Goal: Task Accomplishment & Management: Manage account settings

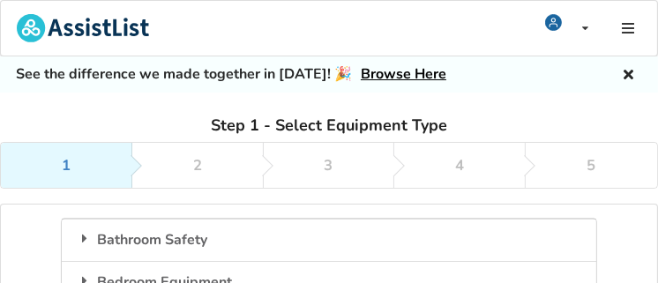
drag, startPoint x: 0, startPoint y: 0, endPoint x: 0, endPoint y: 221, distance: 221.3
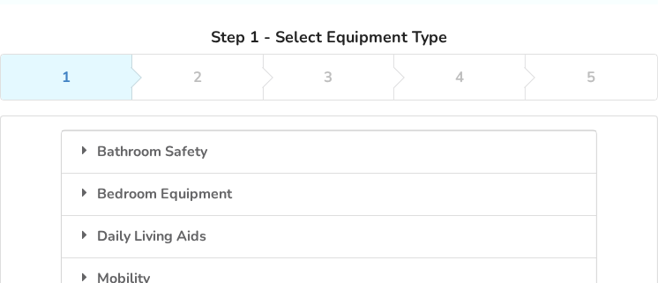
scroll to position [176, 0]
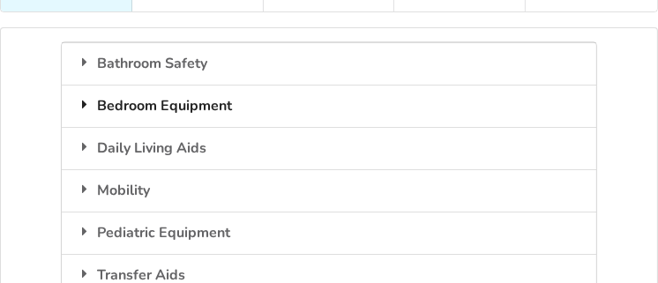
click at [200, 106] on div "Bedroom Equipment" at bounding box center [328, 106] width 533 height 42
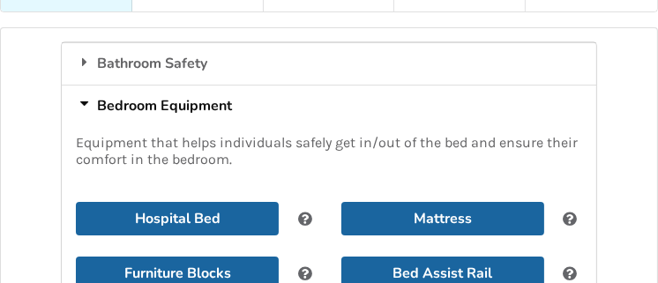
scroll to position [264, 0]
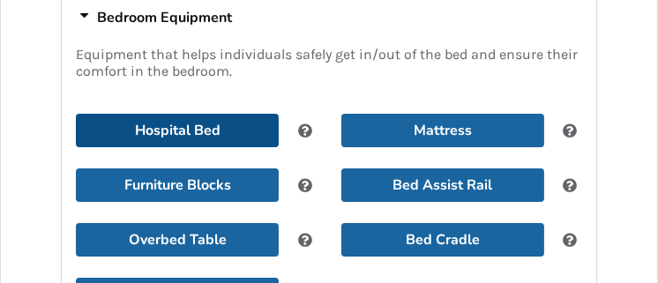
click at [211, 125] on button "Hospital Bed" at bounding box center [177, 131] width 203 height 34
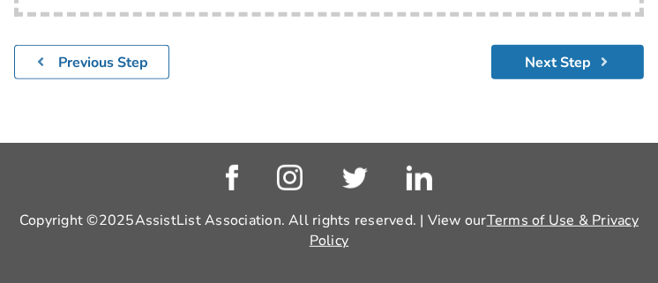
scroll to position [552, 0]
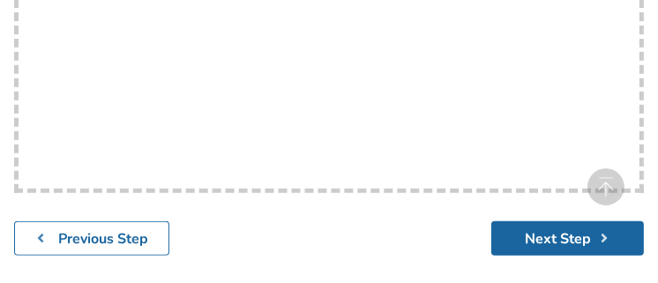
scroll to position [264, 0]
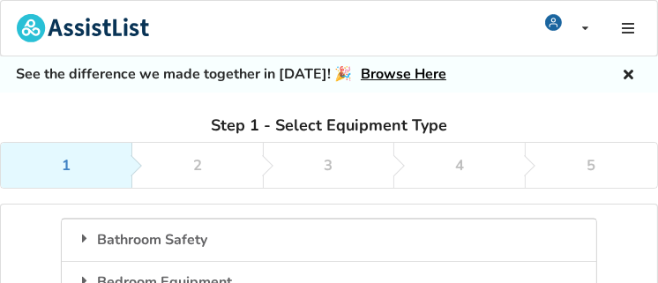
click at [391, 73] on link "Browse Here" at bounding box center [404, 73] width 86 height 19
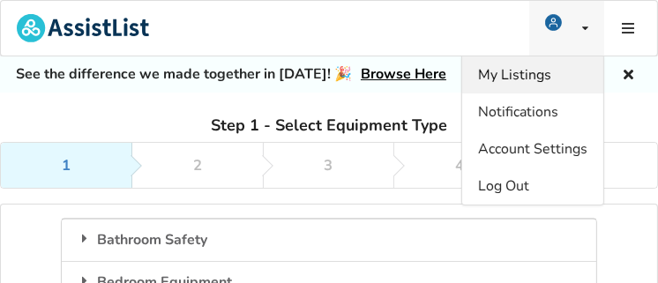
click at [537, 71] on span "My Listings" at bounding box center [514, 74] width 73 height 19
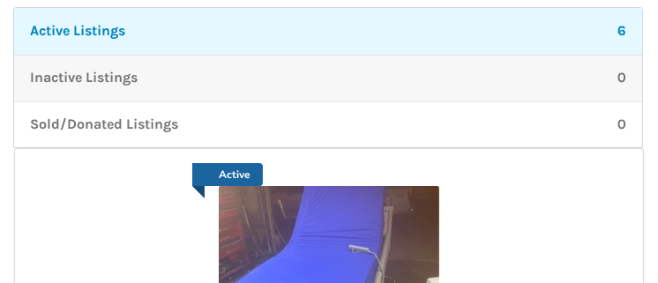
scroll to position [264, 0]
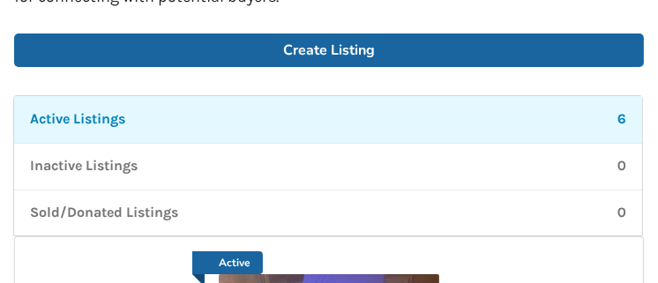
click at [312, 119] on div "Active Listings 6" at bounding box center [328, 119] width 596 height 20
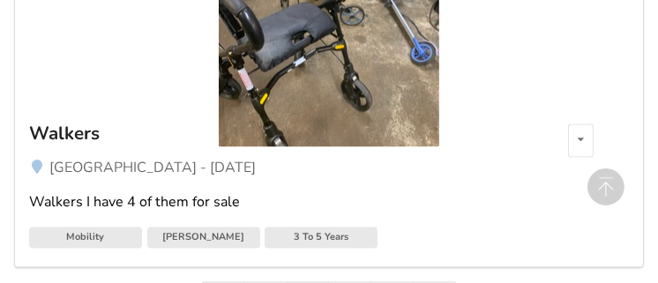
scroll to position [2417, 0]
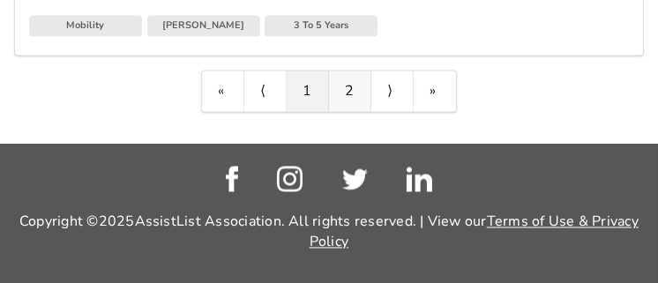
click at [354, 86] on link "2" at bounding box center [350, 91] width 42 height 41
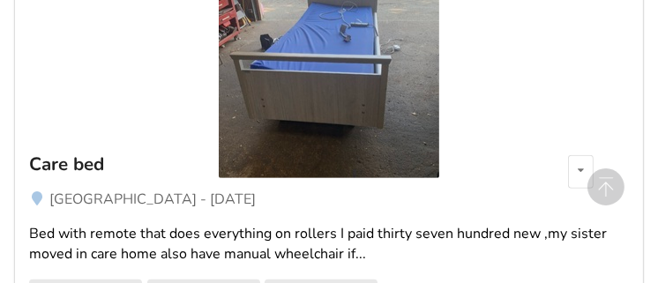
scroll to position [492, 0]
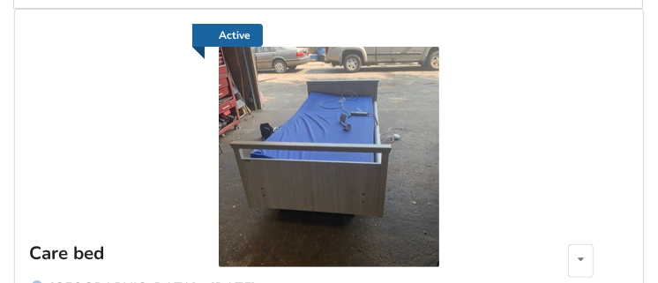
click at [325, 116] on img at bounding box center [329, 157] width 220 height 220
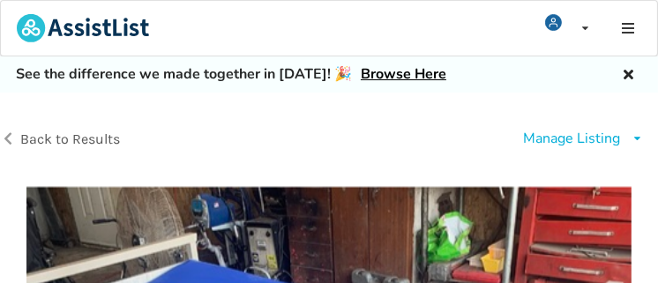
click at [597, 136] on div "Manage Listing" at bounding box center [571, 139] width 97 height 20
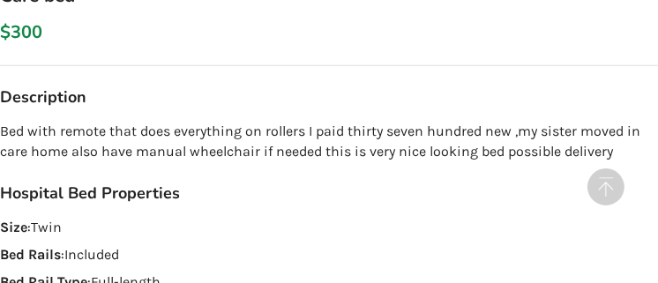
scroll to position [881, 0]
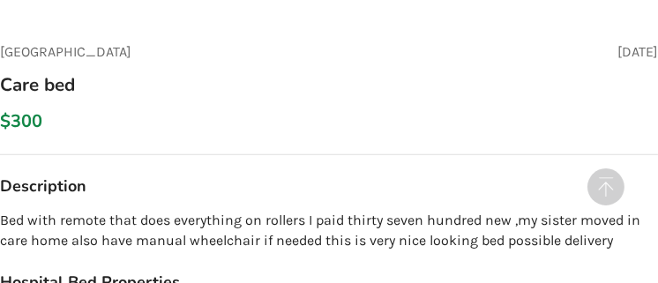
click at [58, 116] on div "$300" at bounding box center [329, 132] width 686 height 44
click at [40, 116] on h3 "$300" at bounding box center [21, 121] width 42 height 23
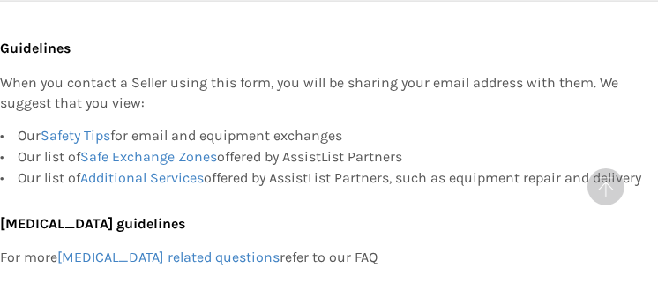
scroll to position [1586, 0]
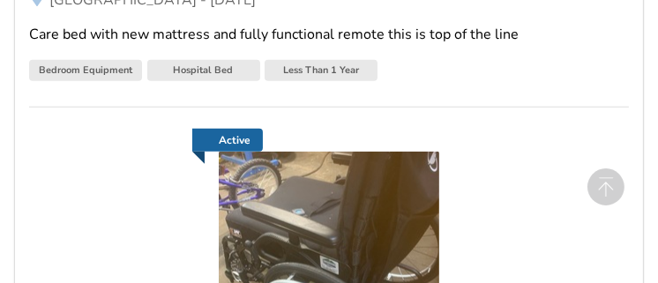
scroll to position [1322, 0]
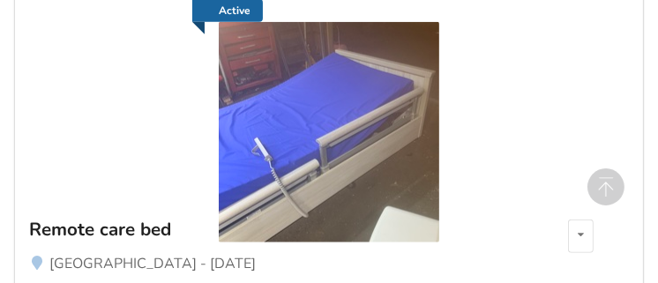
click at [372, 108] on img at bounding box center [329, 132] width 220 height 220
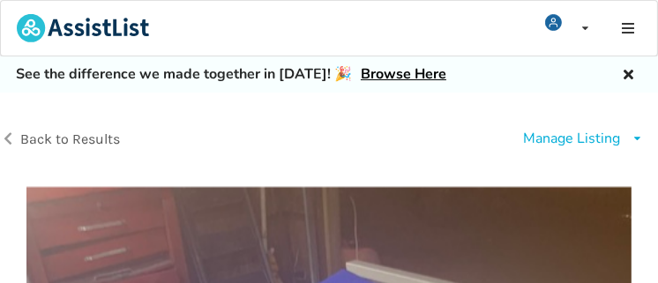
click at [555, 138] on div "Manage Listing" at bounding box center [571, 139] width 97 height 20
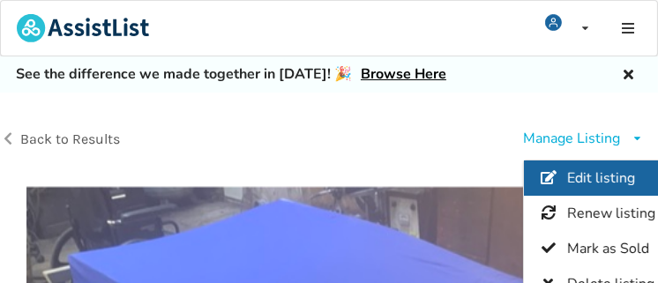
click at [572, 170] on span "Edit listing" at bounding box center [601, 177] width 68 height 19
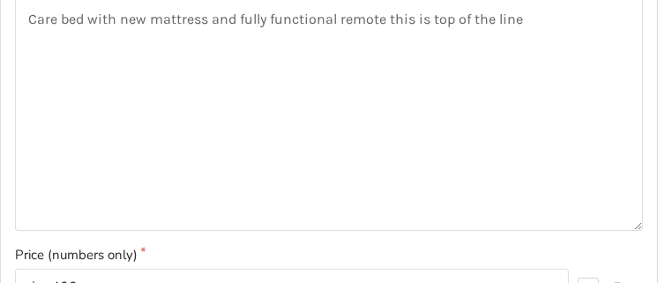
scroll to position [441, 0]
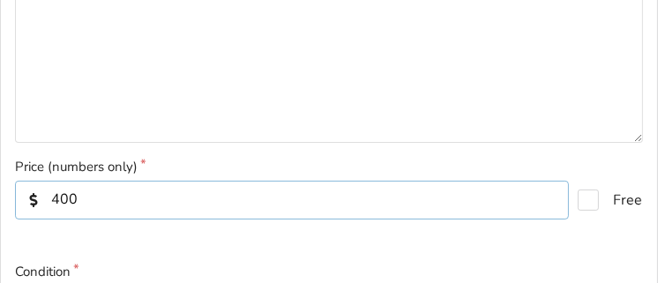
click at [86, 200] on input "400" at bounding box center [292, 200] width 554 height 39
type input "4"
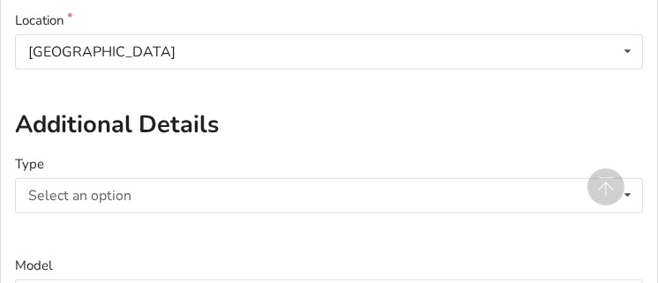
scroll to position [881, 0]
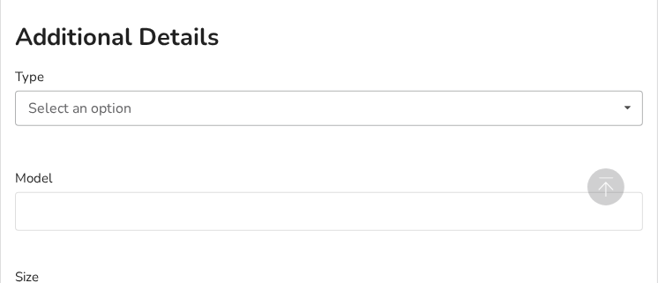
type input "250"
click at [63, 110] on div "Select an option" at bounding box center [79, 108] width 103 height 14
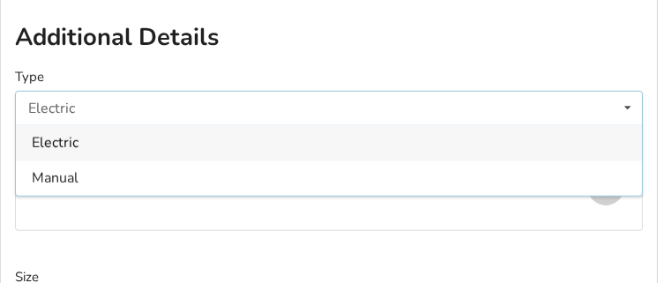
click at [64, 107] on div "Electric" at bounding box center [51, 108] width 47 height 14
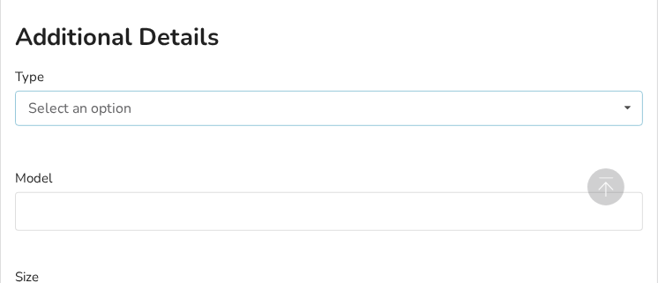
click at [98, 107] on div "Select an option" at bounding box center [79, 108] width 103 height 14
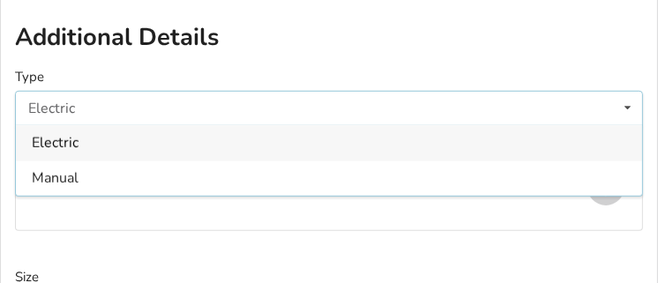
click at [102, 146] on div "Electric" at bounding box center [329, 142] width 626 height 35
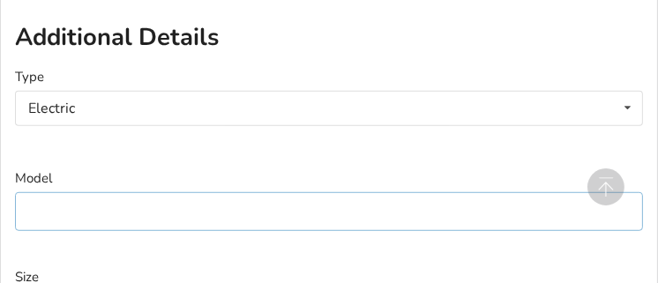
click at [60, 209] on input at bounding box center [329, 212] width 628 height 40
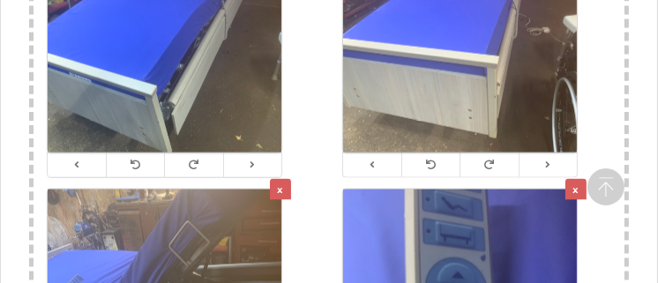
scroll to position [1851, 0]
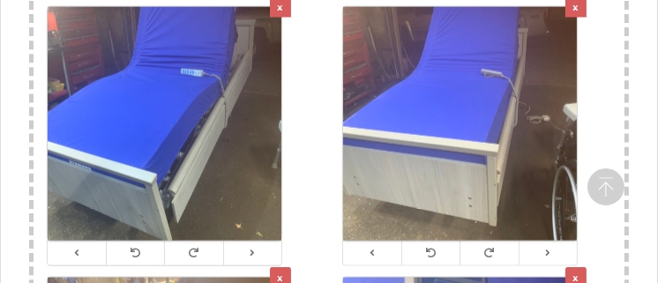
type input "SENTIDA 3 [PERSON_NAME] [PERSON_NAME]"
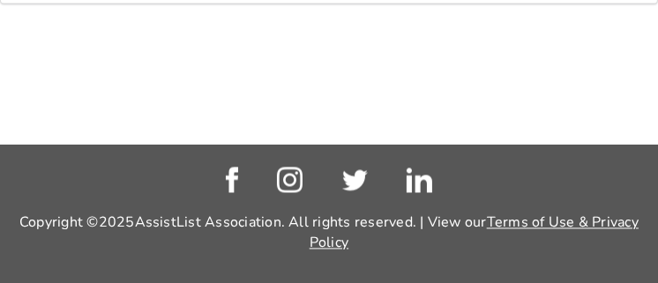
scroll to position [2302, 0]
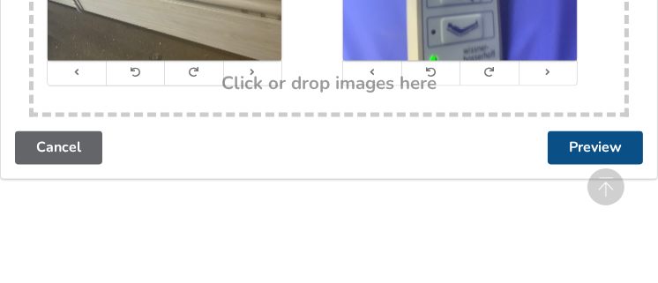
click at [581, 153] on button "Preview" at bounding box center [594, 148] width 95 height 34
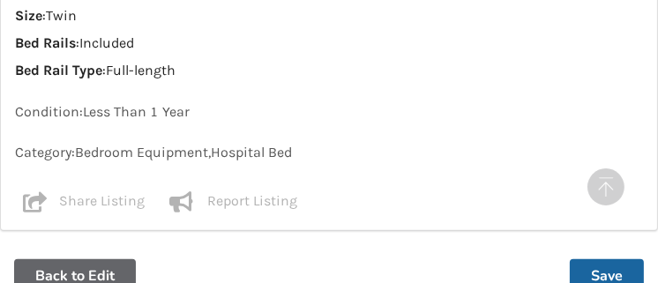
scroll to position [1234, 0]
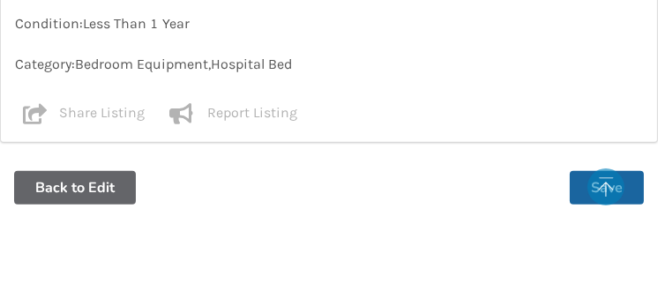
click at [607, 189] on circle at bounding box center [605, 186] width 37 height 37
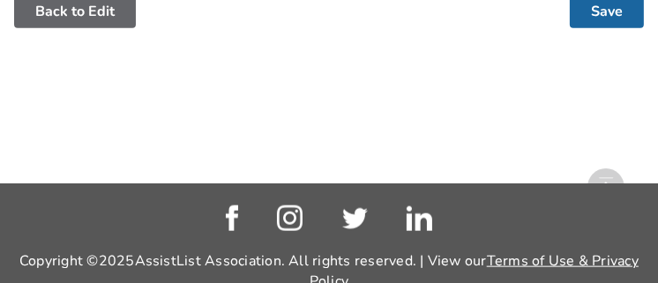
scroll to position [1449, 0]
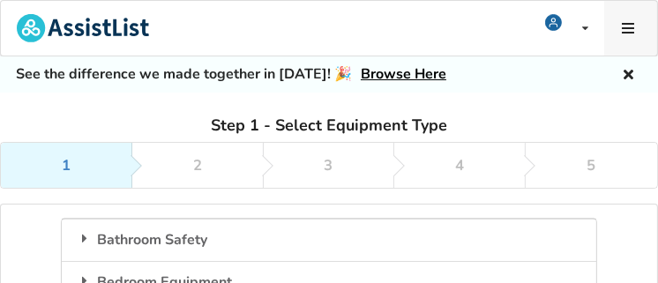
click at [624, 30] on icon at bounding box center [628, 28] width 17 height 14
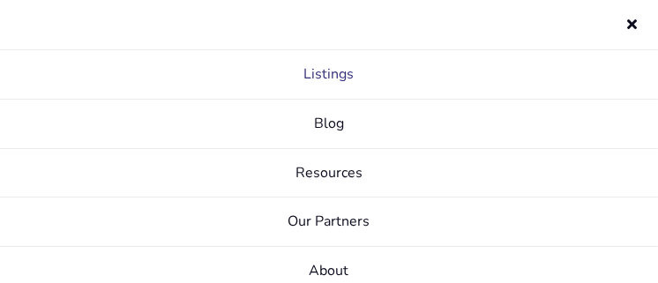
click at [353, 74] on link "Listings" at bounding box center [329, 74] width 658 height 49
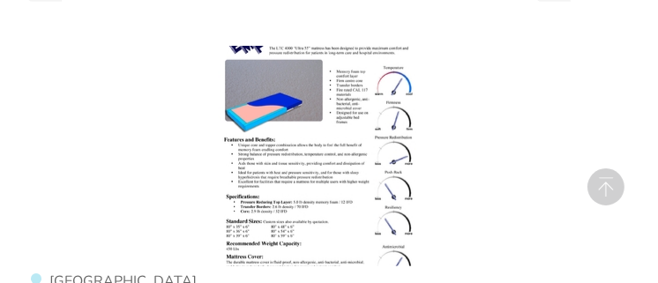
scroll to position [688, 0]
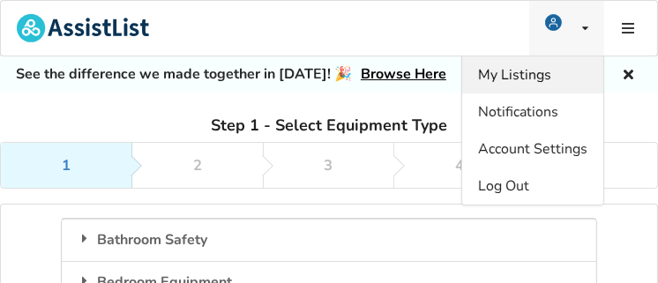
click at [522, 71] on span "My Listings" at bounding box center [514, 74] width 73 height 19
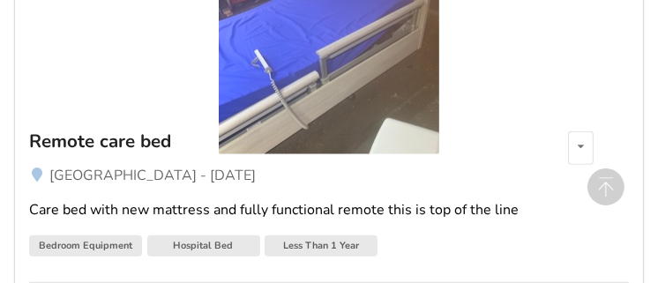
scroll to position [1322, 0]
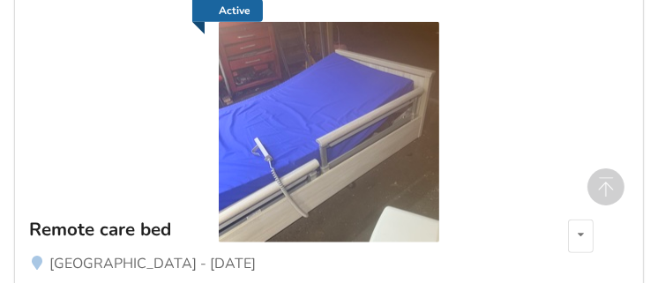
click at [311, 105] on img at bounding box center [329, 132] width 220 height 220
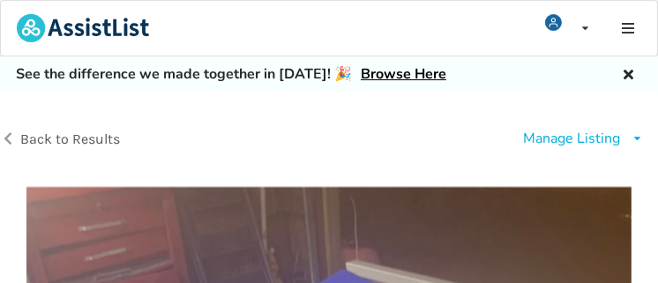
click at [604, 137] on div "Manage Listing" at bounding box center [571, 139] width 97 height 20
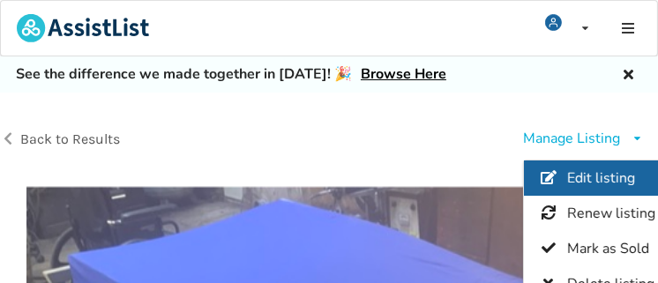
scroll to position [88, 0]
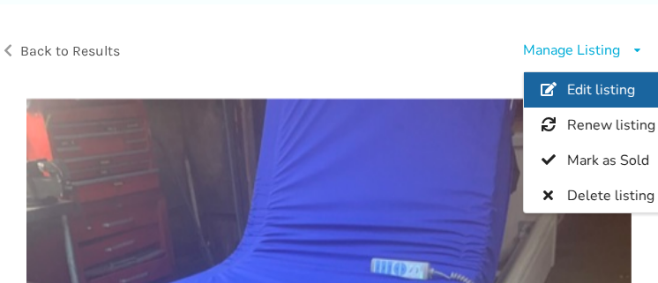
click at [576, 93] on span "Edit listing" at bounding box center [601, 89] width 68 height 19
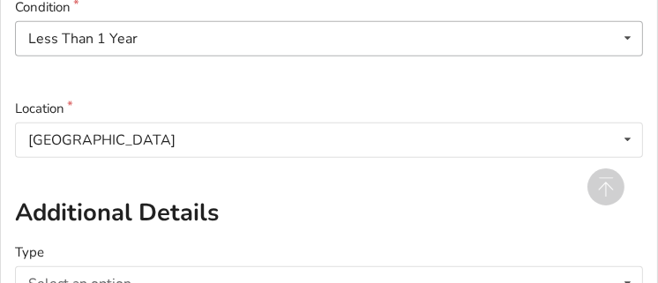
scroll to position [617, 0]
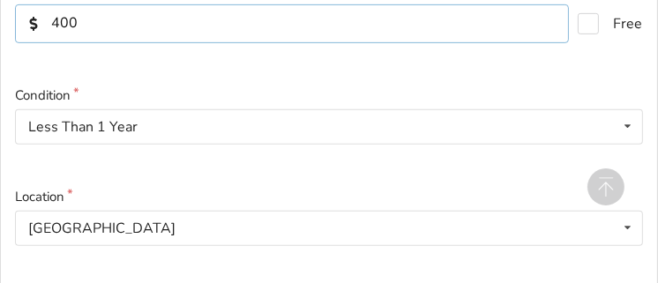
click at [86, 24] on input "400" at bounding box center [292, 23] width 554 height 39
type input "4"
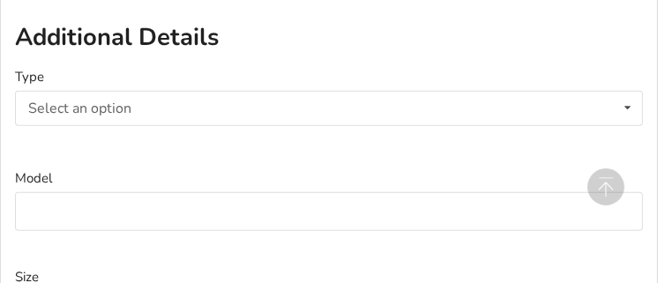
scroll to position [970, 0]
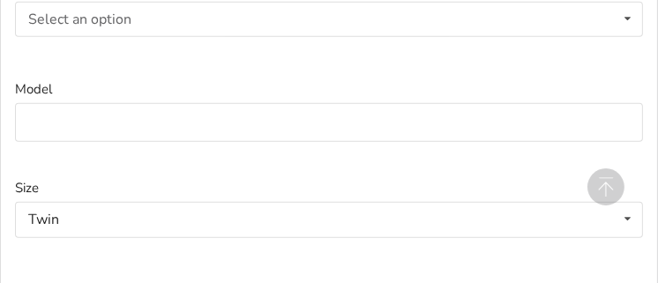
type input "250"
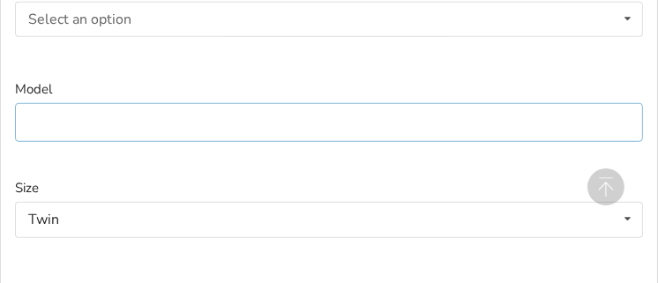
click at [65, 130] on input at bounding box center [329, 123] width 628 height 40
type input "SENTIDA 3 [PERSON_NAME] [PERSON_NAME]"
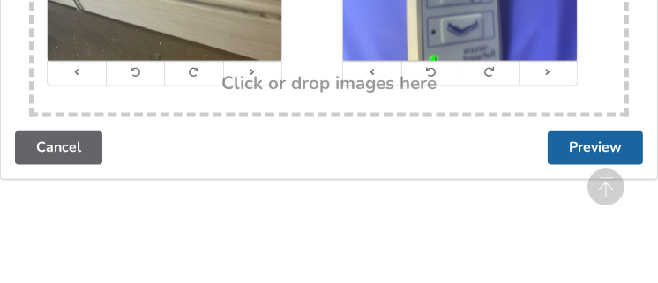
scroll to position [2215, 0]
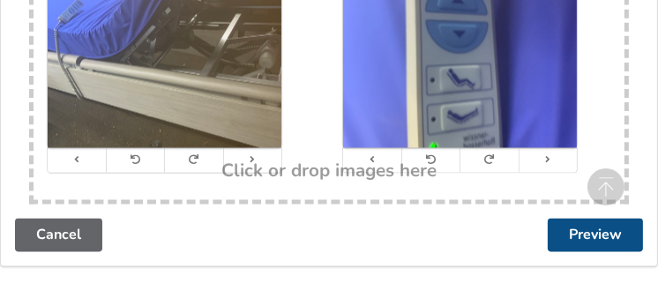
click at [611, 229] on button "Preview" at bounding box center [594, 236] width 95 height 34
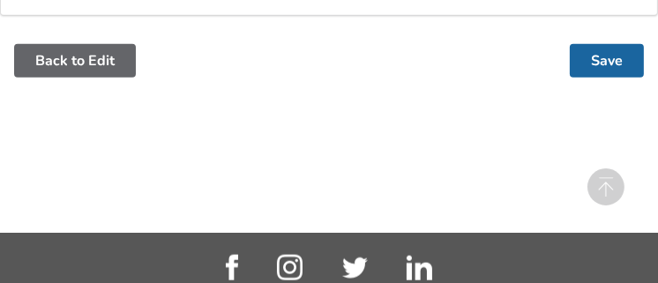
scroll to position [1273, 0]
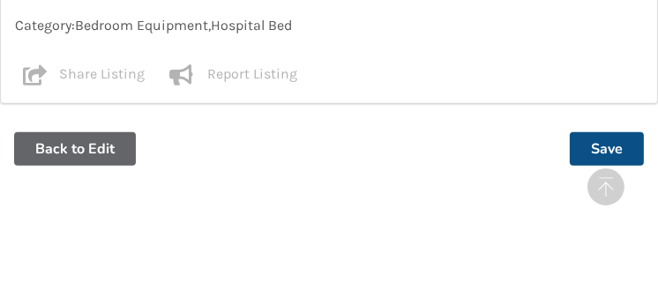
click at [606, 143] on button "Save" at bounding box center [607, 149] width 74 height 34
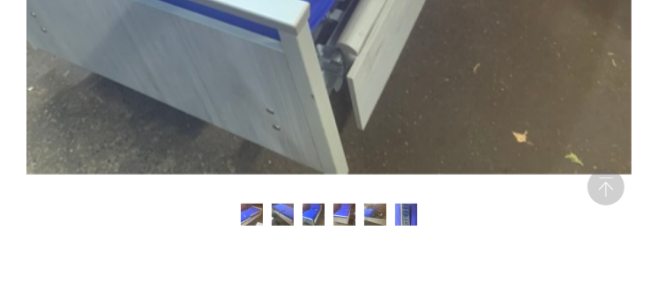
scroll to position [881, 0]
